Goal: Navigation & Orientation: Understand site structure

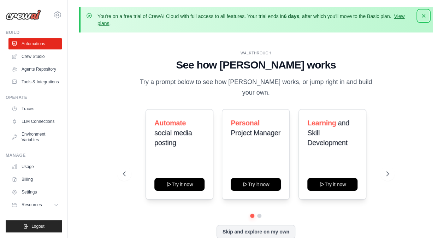
click at [426, 18] on icon "button" at bounding box center [423, 15] width 7 height 7
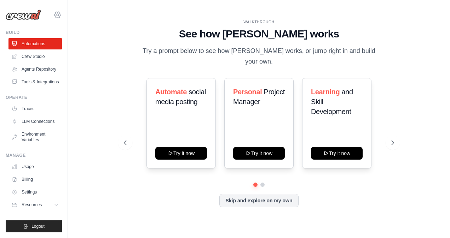
click at [57, 16] on icon at bounding box center [58, 15] width 2 height 2
click at [90, 26] on div "[EMAIL_ADDRESS][DOMAIN_NAME]" at bounding box center [87, 27] width 56 height 7
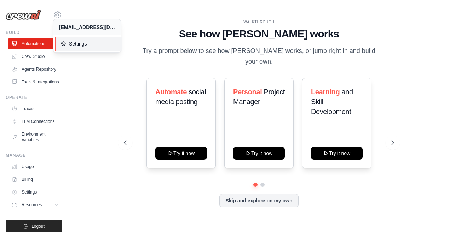
click at [79, 39] on link "Settings" at bounding box center [88, 44] width 67 height 14
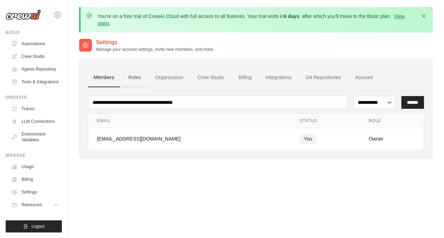
click at [140, 74] on link "Roles" at bounding box center [135, 77] width 24 height 19
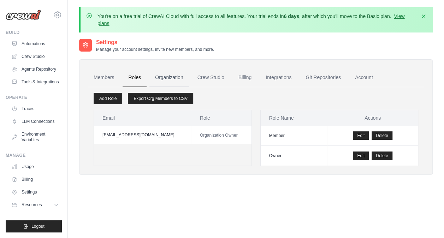
click at [163, 77] on link "Organization" at bounding box center [169, 77] width 39 height 19
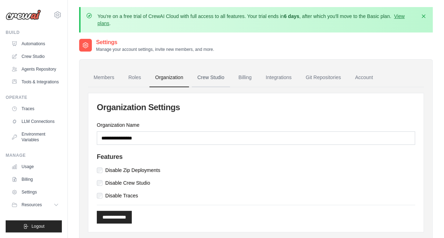
click at [213, 84] on link "Crew Studio" at bounding box center [211, 77] width 38 height 19
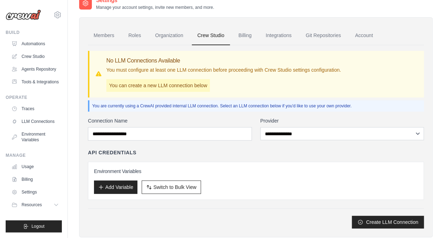
scroll to position [42, 0]
click at [367, 40] on link "Account" at bounding box center [364, 36] width 29 height 19
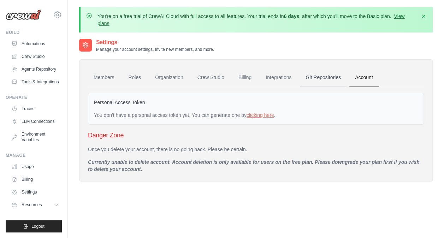
click at [324, 74] on link "Git Repositories" at bounding box center [323, 77] width 47 height 19
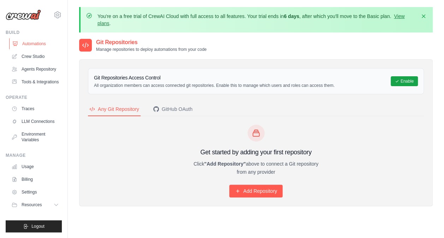
click at [42, 45] on link "Automations" at bounding box center [35, 43] width 53 height 11
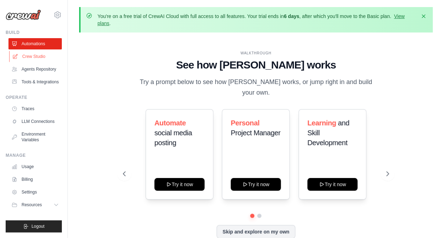
click at [40, 57] on link "Crew Studio" at bounding box center [35, 56] width 53 height 11
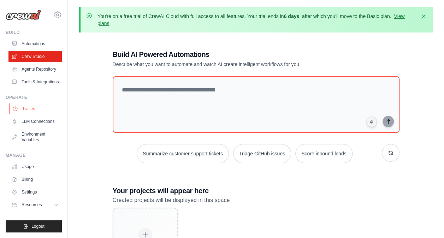
click at [32, 110] on link "Traces" at bounding box center [35, 108] width 53 height 11
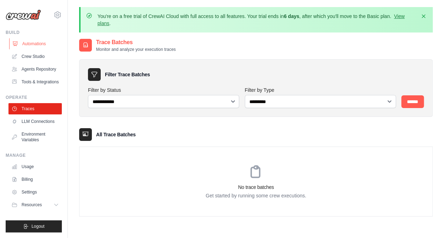
click at [33, 40] on link "Automations" at bounding box center [35, 43] width 53 height 11
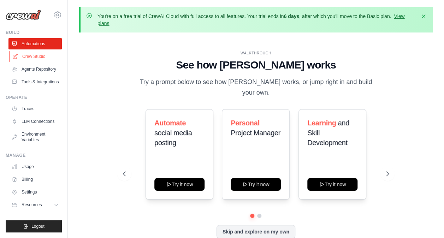
click at [35, 56] on link "Crew Studio" at bounding box center [35, 56] width 53 height 11
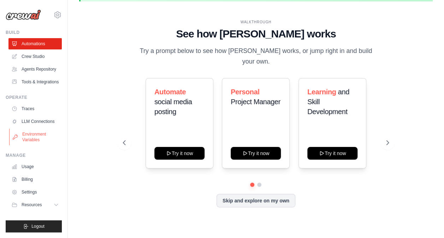
click at [30, 135] on link "Environment Variables" at bounding box center [35, 137] width 53 height 17
